Goal: Book appointment/travel/reservation

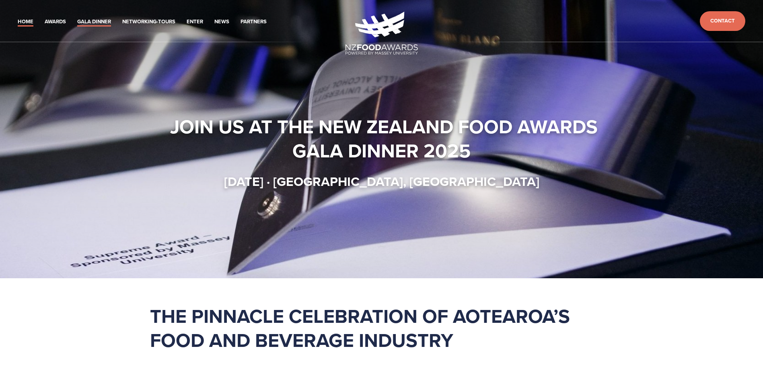
click at [101, 23] on link "Gala Dinner" at bounding box center [94, 21] width 34 height 9
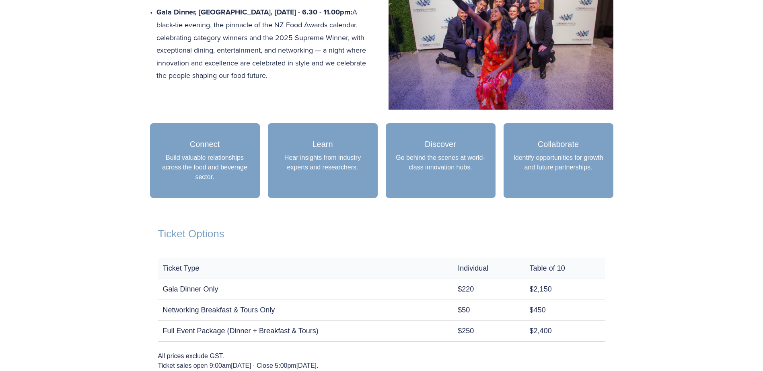
scroll to position [402, 0]
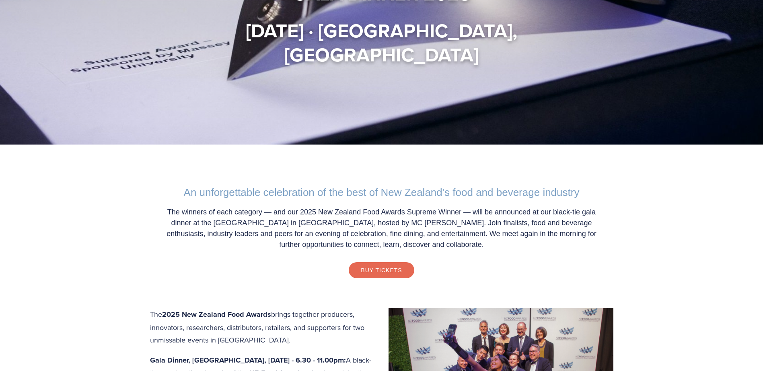
scroll to position [241, 0]
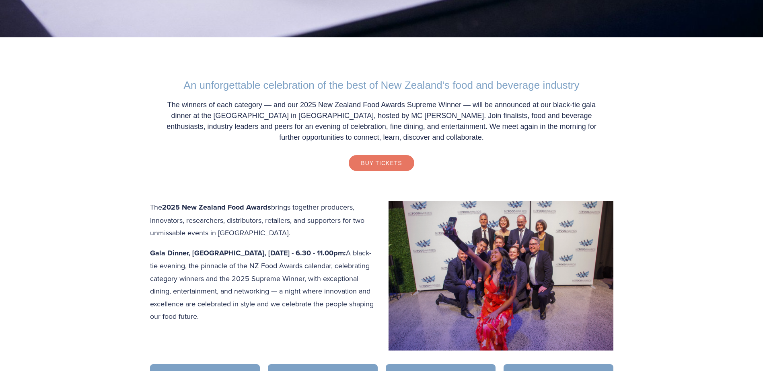
click at [384, 166] on link "Buy Tickets" at bounding box center [381, 163] width 65 height 16
